Goal: Task Accomplishment & Management: Manage account settings

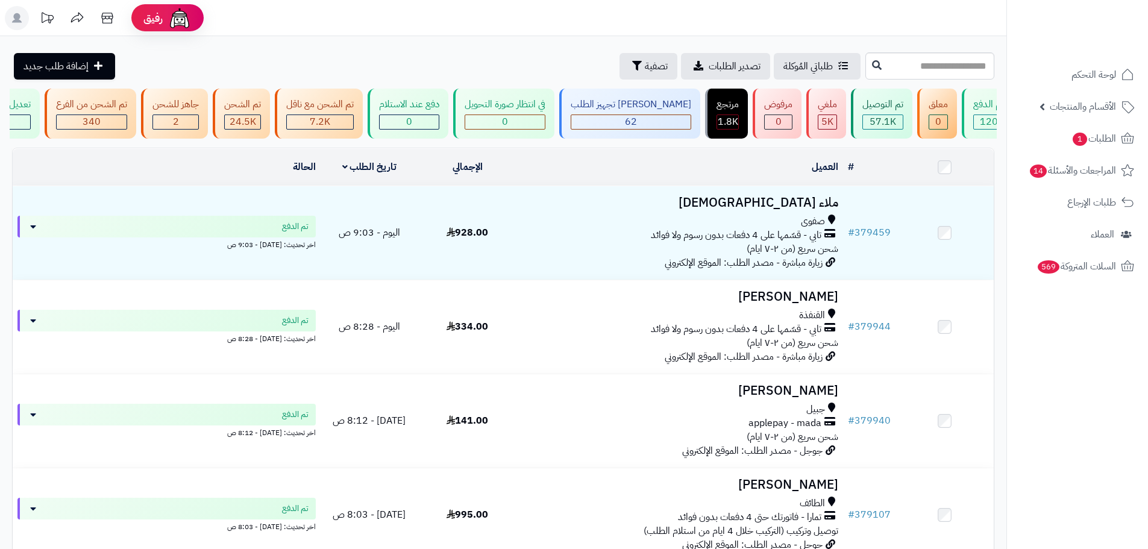
scroll to position [0, 1]
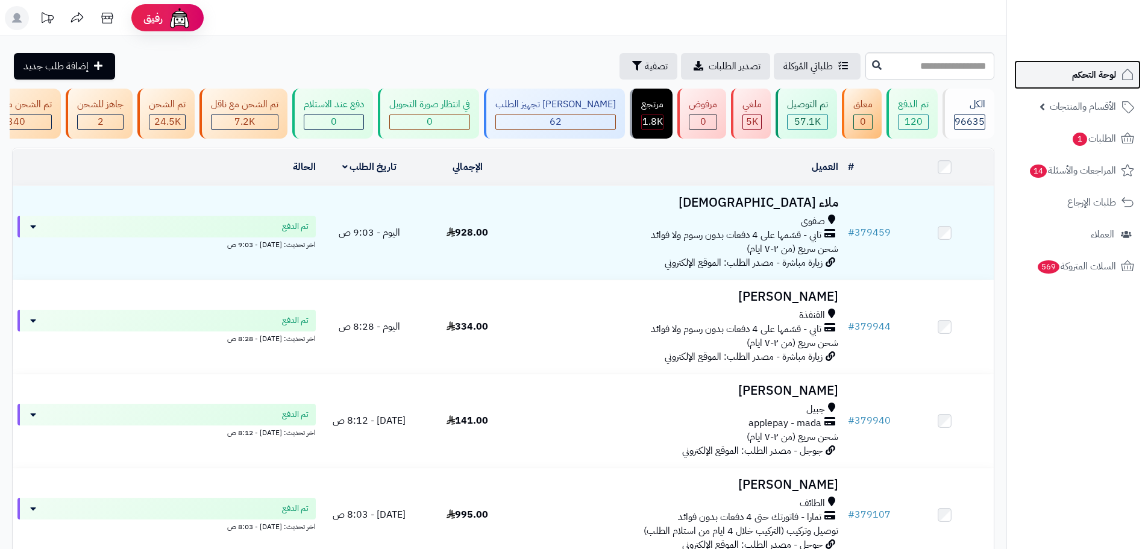
click at [1081, 86] on link "لوحة التحكم" at bounding box center [1077, 74] width 127 height 29
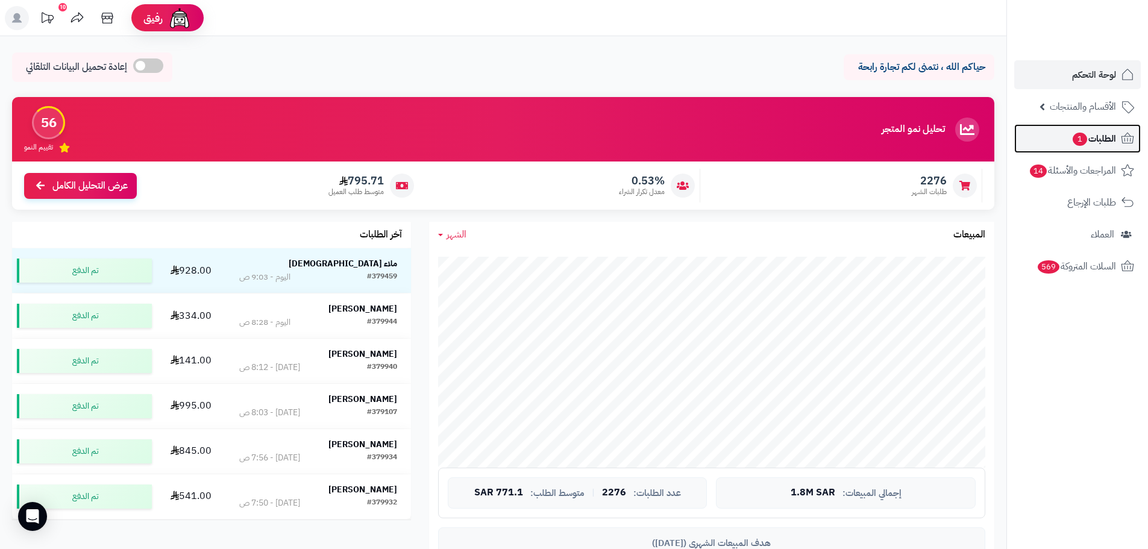
click at [1077, 135] on span "1" at bounding box center [1080, 140] width 15 height 14
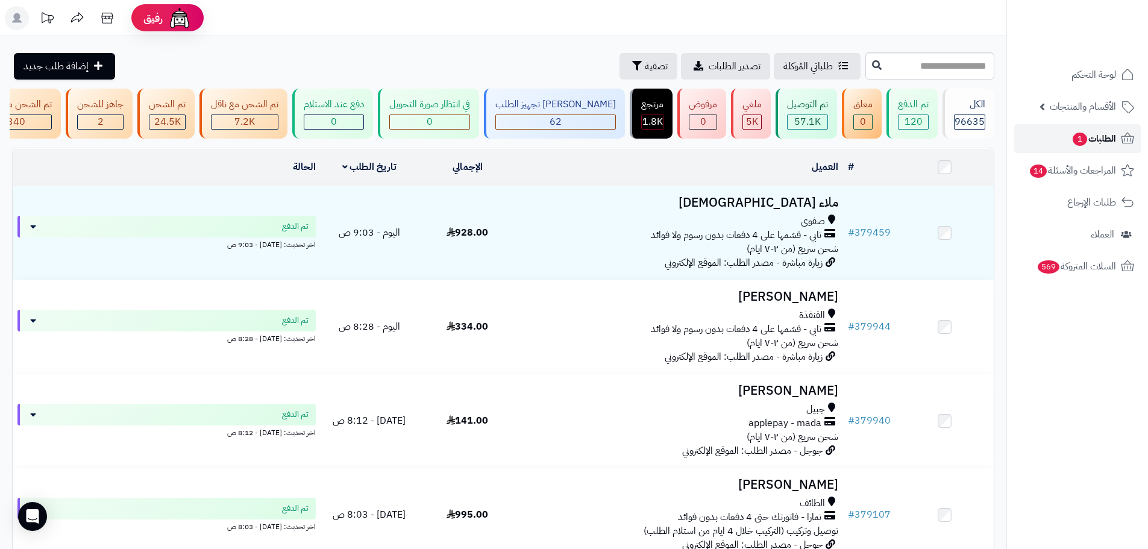
click at [1077, 135] on span "1" at bounding box center [1080, 139] width 16 height 14
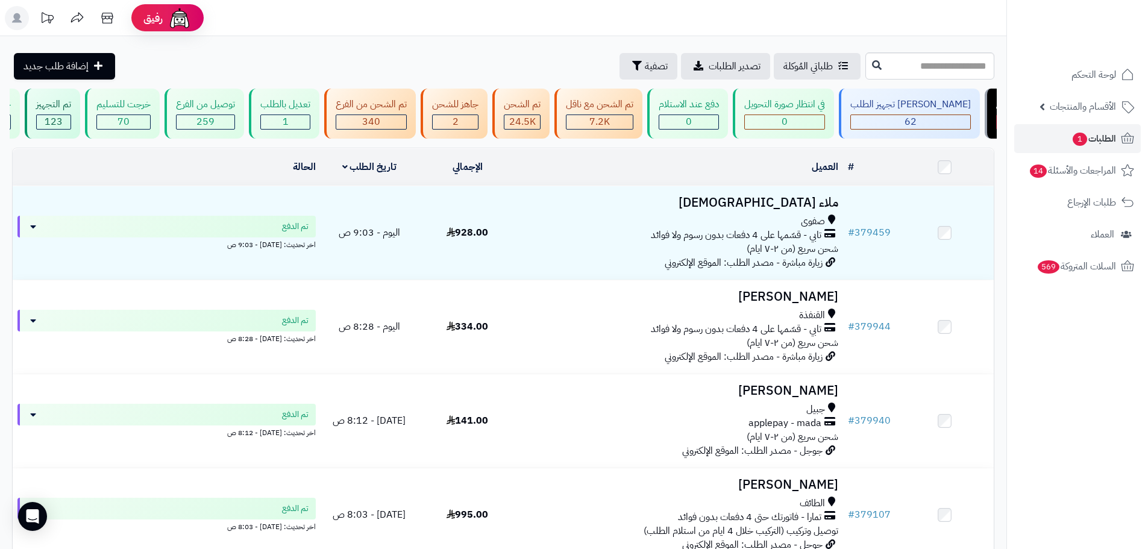
scroll to position [0, 1]
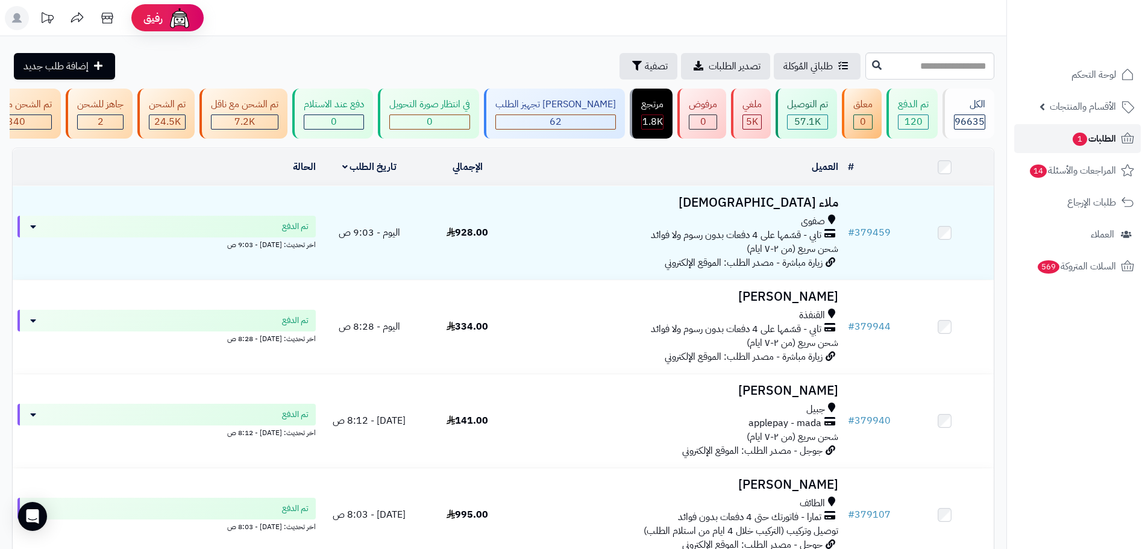
click at [1050, 146] on link "الطلبات 1" at bounding box center [1077, 138] width 127 height 29
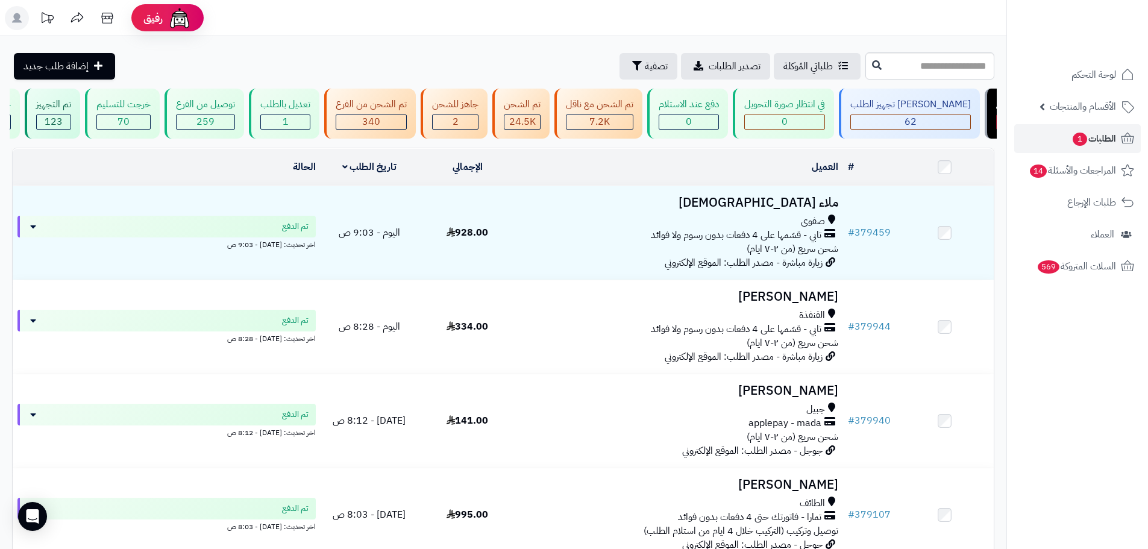
scroll to position [0, 1]
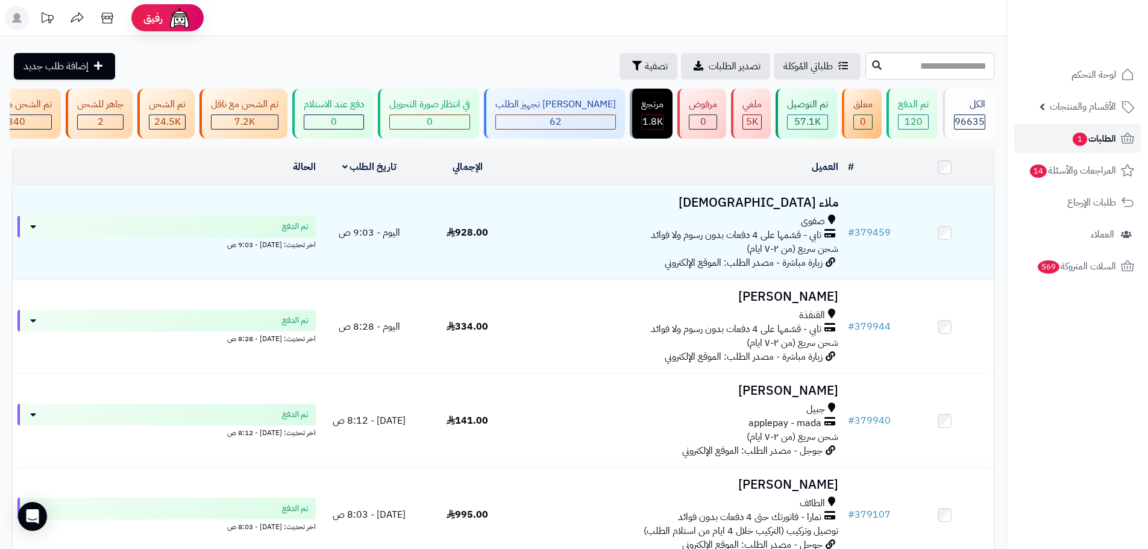
click at [1037, 139] on link "الطلبات 1" at bounding box center [1077, 138] width 127 height 29
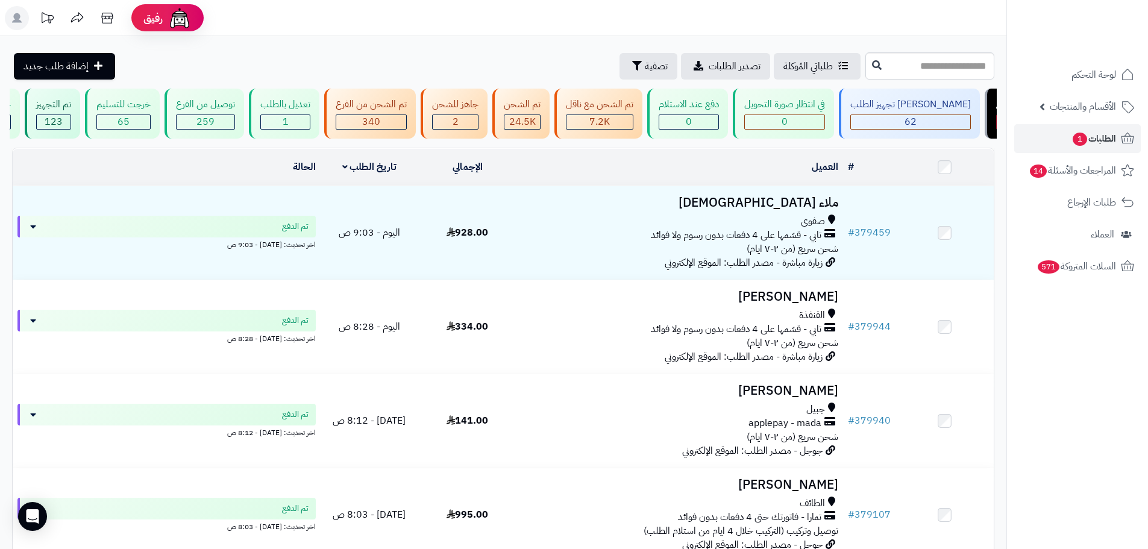
scroll to position [0, 1]
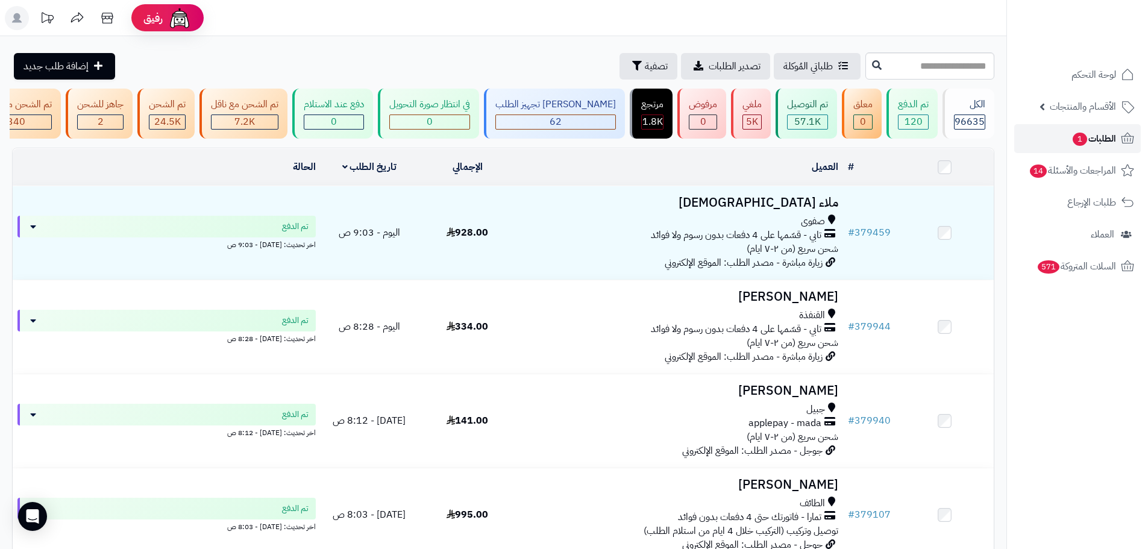
click at [1049, 148] on link "الطلبات 1" at bounding box center [1077, 138] width 127 height 29
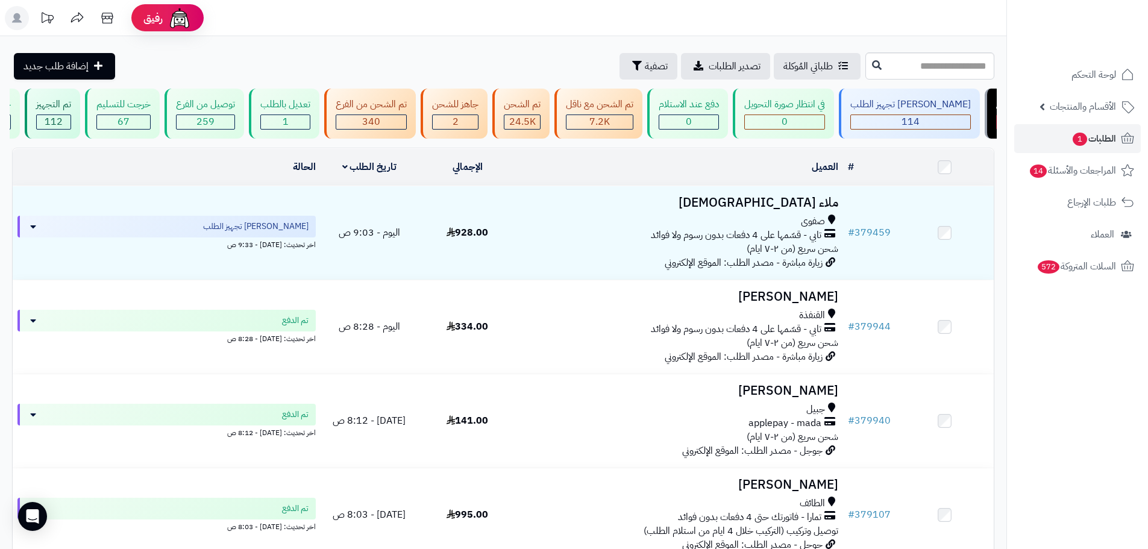
click at [1014, 134] on li "الطلبات 1" at bounding box center [1077, 138] width 141 height 29
click at [1045, 132] on link "الطلبات 1" at bounding box center [1077, 138] width 127 height 29
